Goal: Task Accomplishment & Management: Complete application form

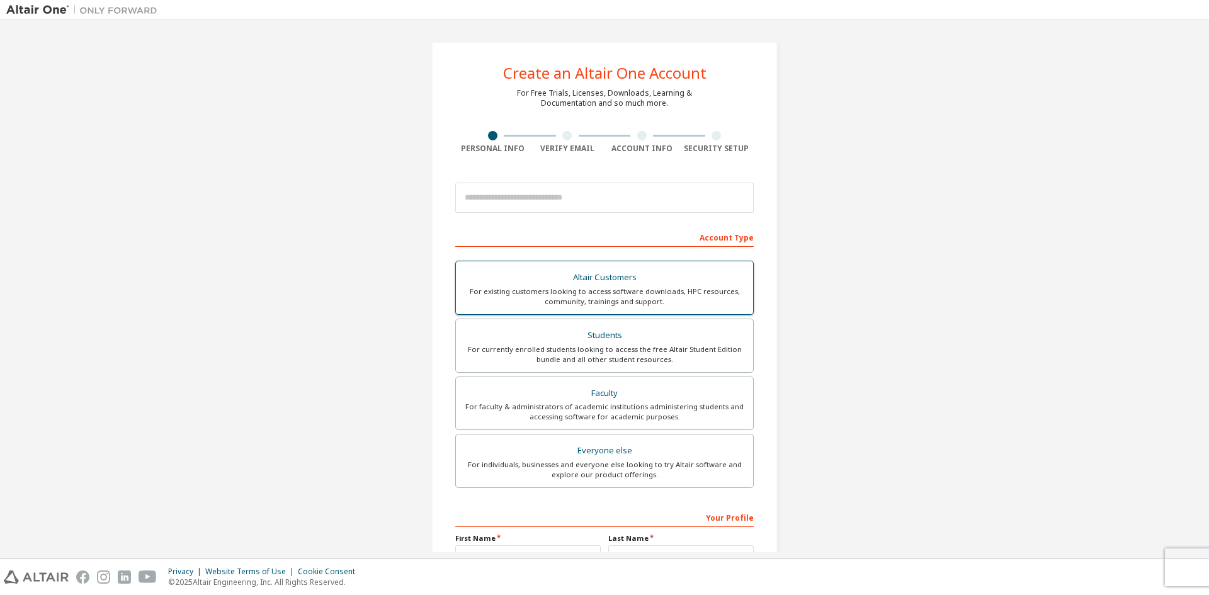
drag, startPoint x: 606, startPoint y: 347, endPoint x: 603, endPoint y: 333, distance: 14.2
click at [606, 347] on div "For currently enrolled students looking to access the free Altair Student Editi…" at bounding box center [604, 354] width 282 height 20
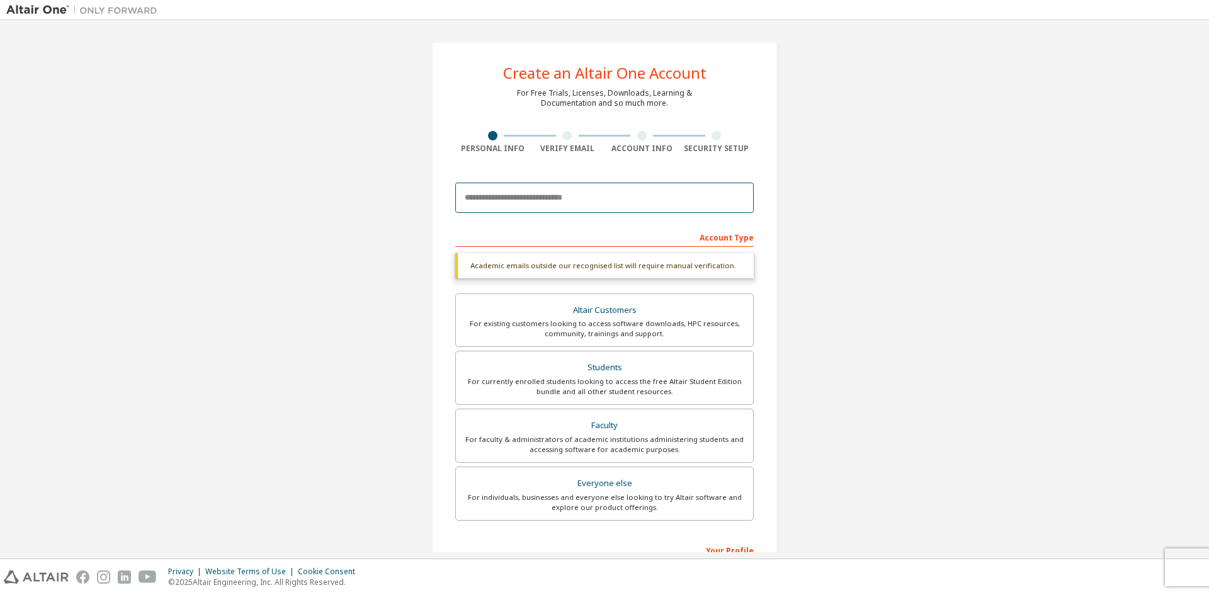
click at [575, 192] on input "email" at bounding box center [604, 198] width 298 height 30
type input "*"
type input "***"
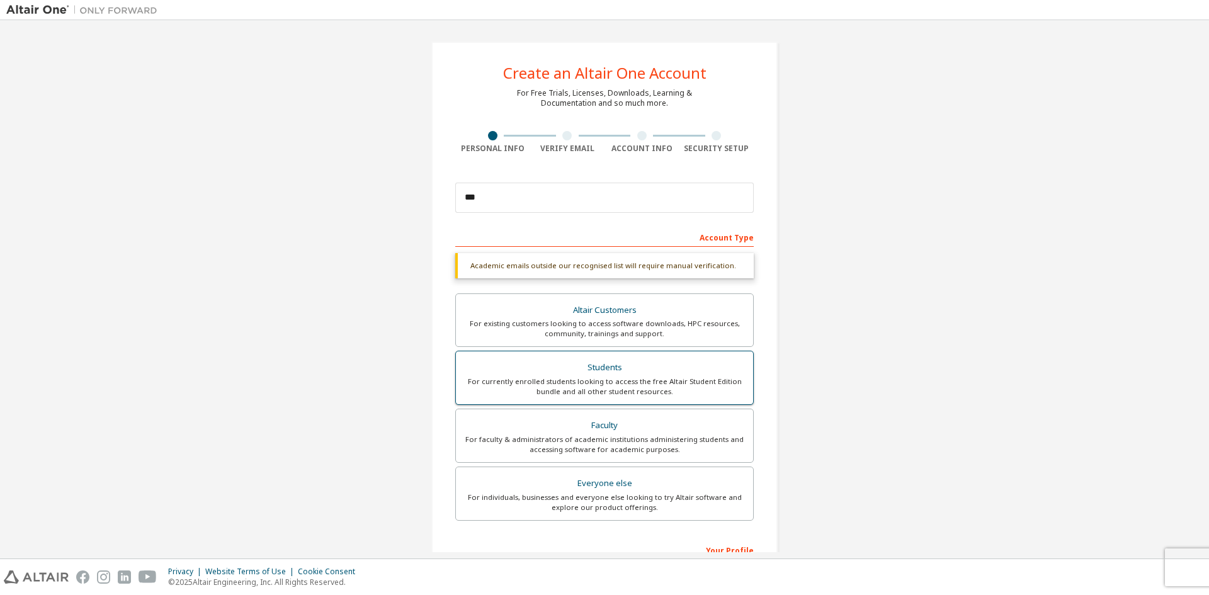
click at [621, 372] on div "Students" at bounding box center [604, 368] width 282 height 18
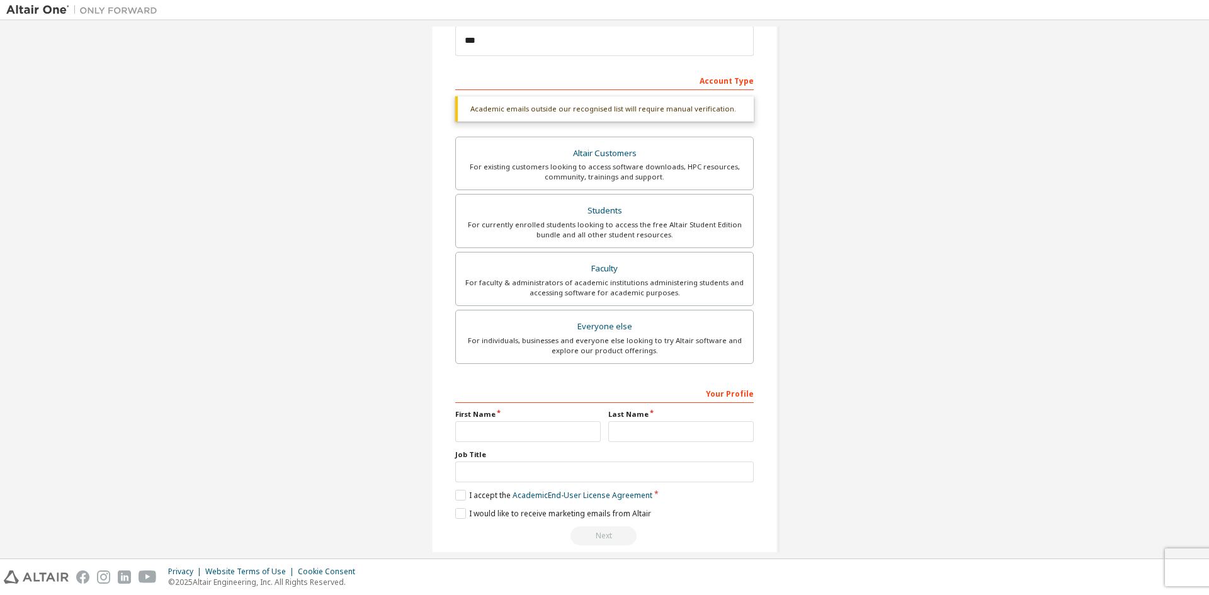
scroll to position [174, 0]
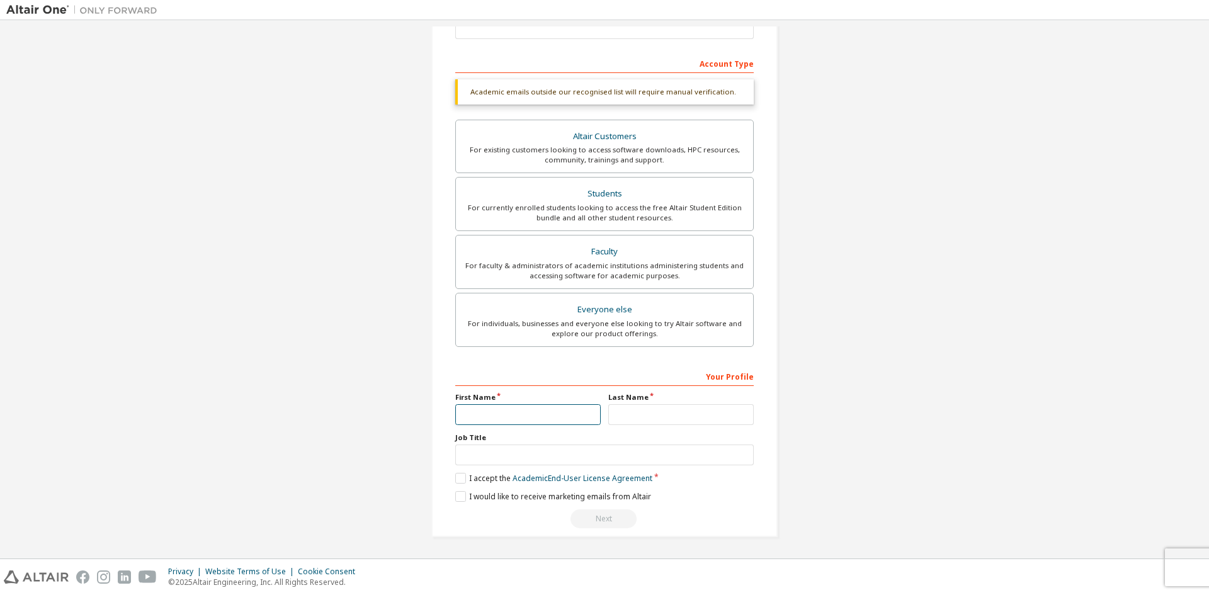
click at [549, 415] on input "text" at bounding box center [527, 414] width 145 height 21
type input "*"
click at [623, 420] on input "text" at bounding box center [680, 414] width 145 height 21
type input "**"
click at [465, 477] on label "I accept the Academic End-User License Agreement" at bounding box center [553, 478] width 197 height 11
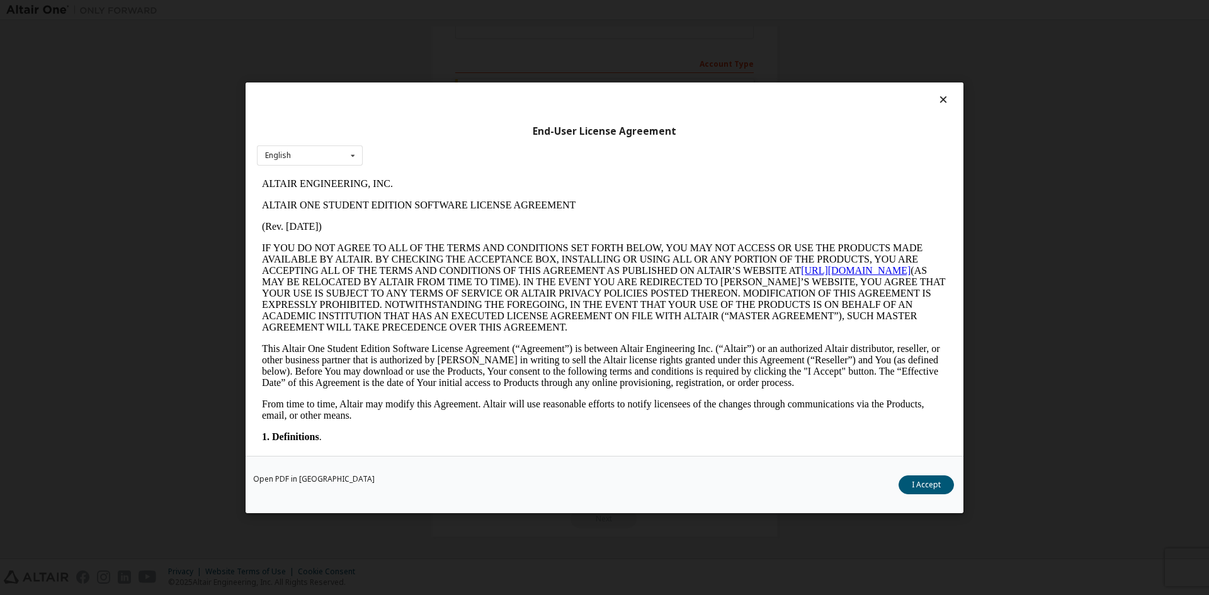
scroll to position [0, 0]
click at [919, 484] on button "I Accept" at bounding box center [925, 484] width 55 height 19
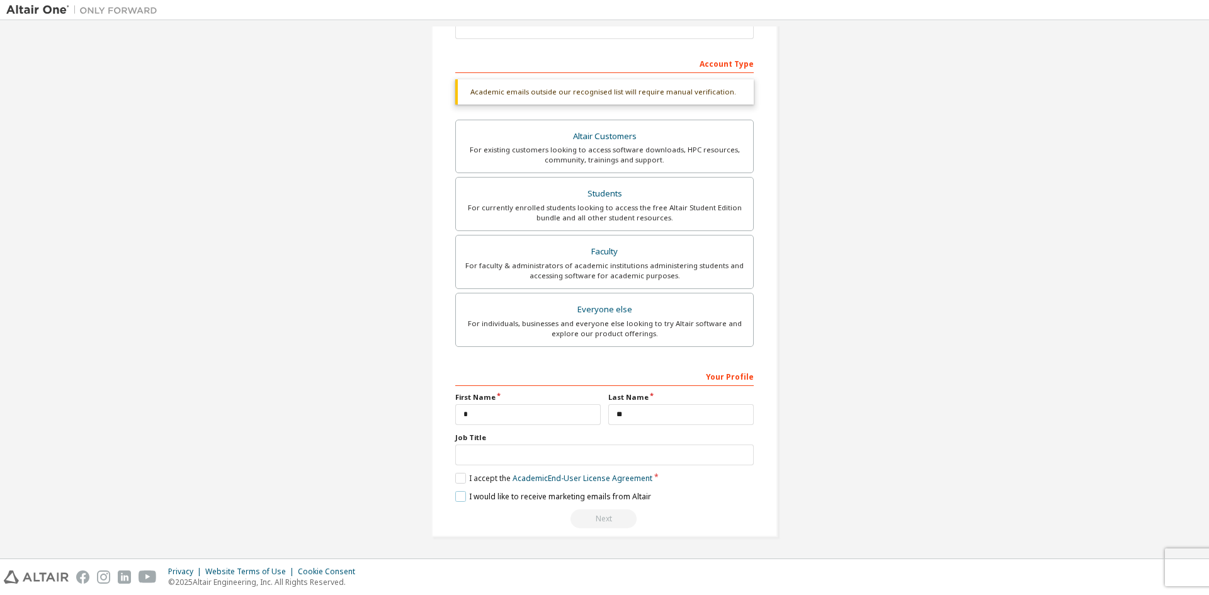
click at [459, 501] on label "I would like to receive marketing emails from Altair" at bounding box center [553, 496] width 196 height 11
click at [517, 460] on input "text" at bounding box center [604, 454] width 298 height 21
click at [593, 511] on div "Next" at bounding box center [604, 518] width 298 height 19
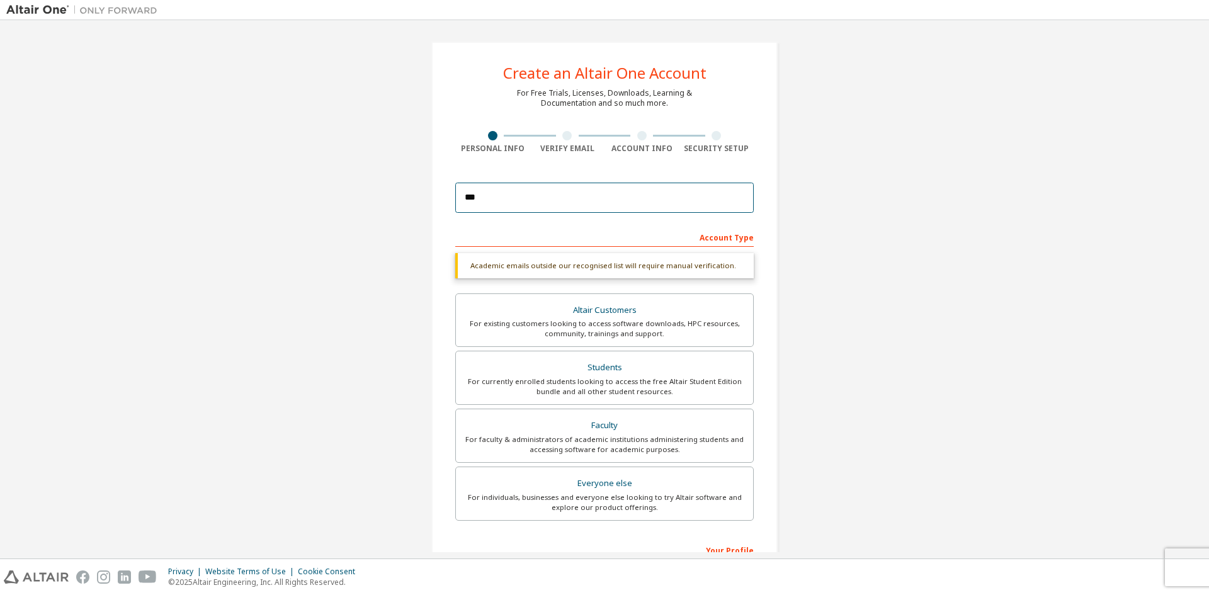
click at [589, 196] on input "***" at bounding box center [604, 198] width 298 height 30
drag, startPoint x: 589, startPoint y: 196, endPoint x: 354, endPoint y: 183, distance: 235.8
click at [362, 184] on div "Create an Altair One Account For Free Trials, Licenses, Downloads, Learning & D…" at bounding box center [604, 375] width 1196 height 699
type input "*"
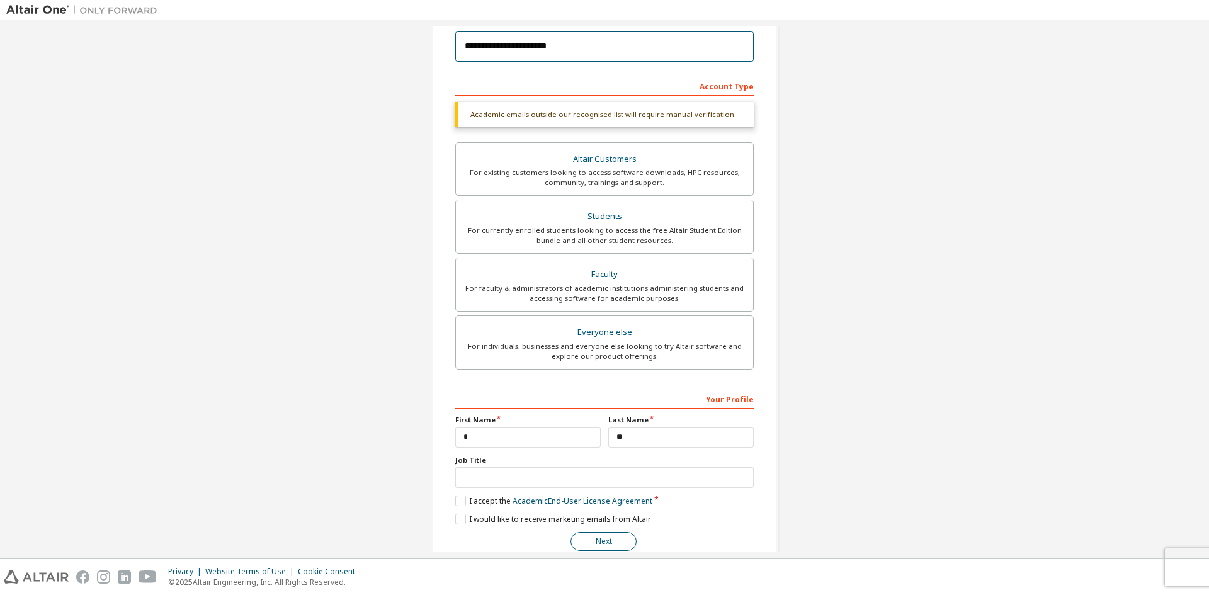
scroll to position [174, 0]
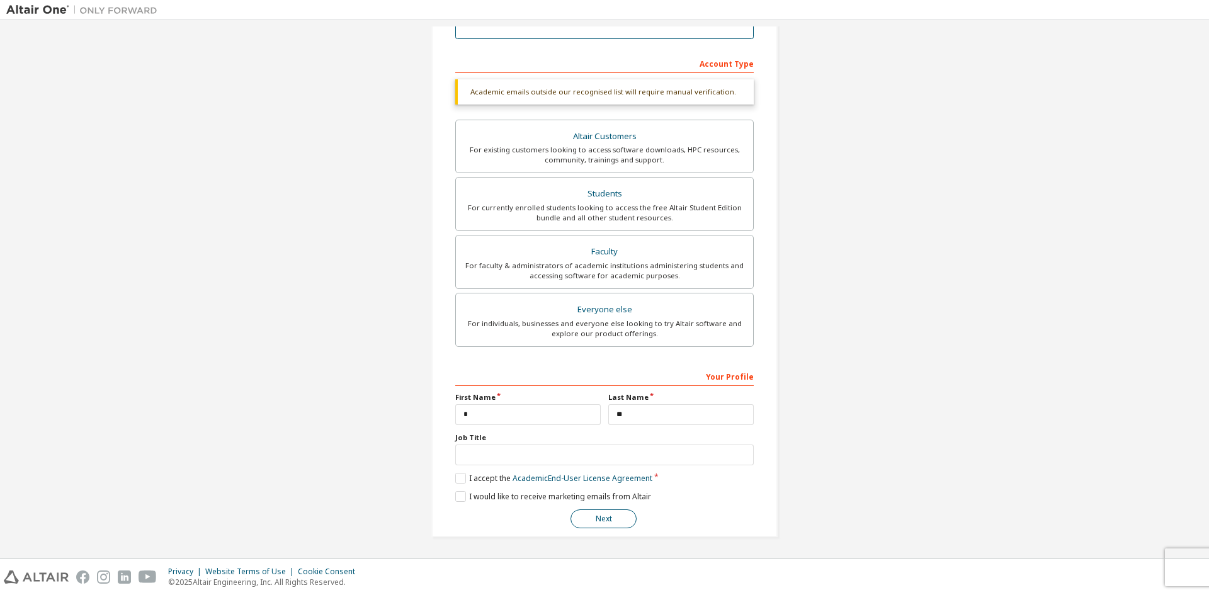
type input "**********"
click at [616, 518] on button "Next" at bounding box center [603, 518] width 66 height 19
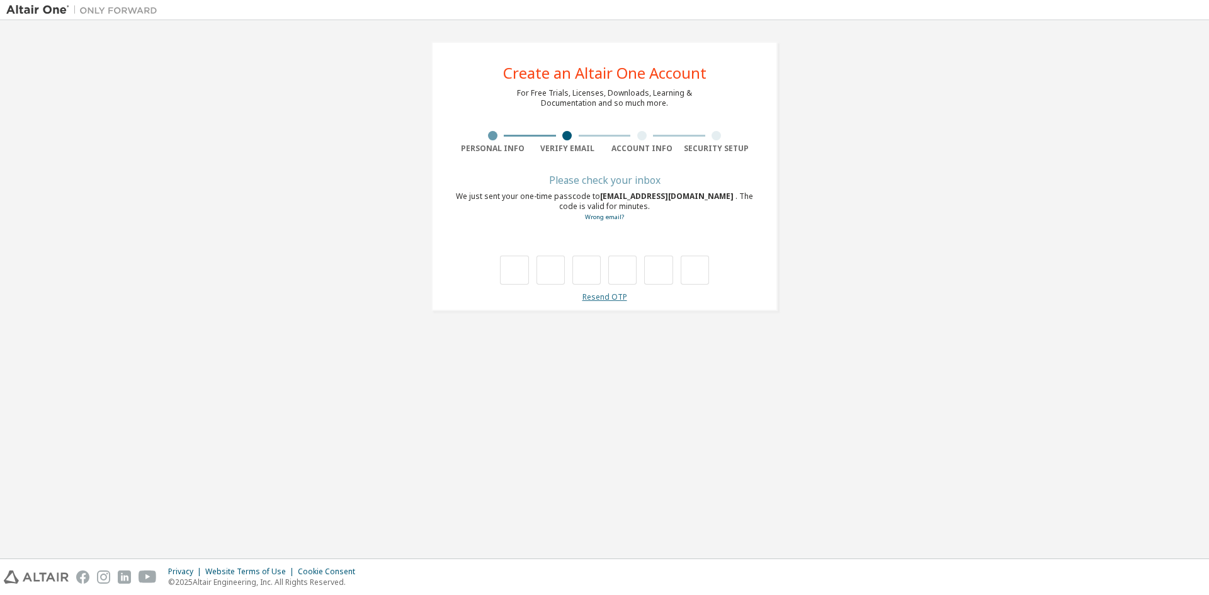
click at [605, 297] on link "Resend OTP" at bounding box center [604, 296] width 45 height 11
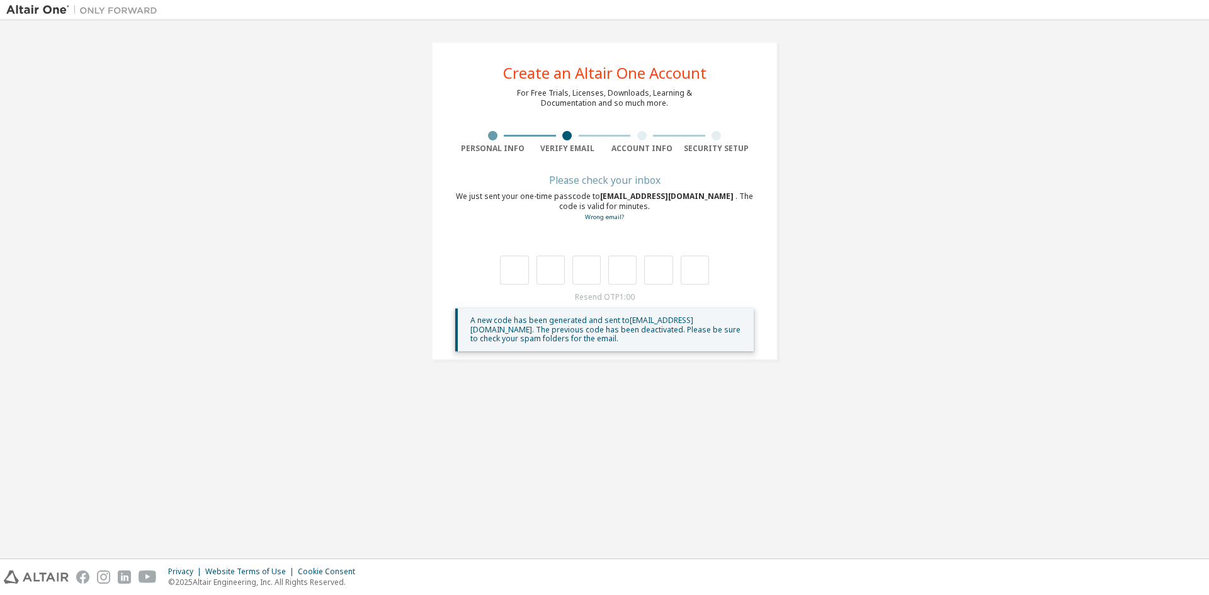
click at [618, 298] on div "Resend OTP 1:00 A new code has been generated and sent to [EMAIL_ADDRESS][DOMAI…" at bounding box center [604, 321] width 298 height 59
